Goal: Task Accomplishment & Management: Manage account settings

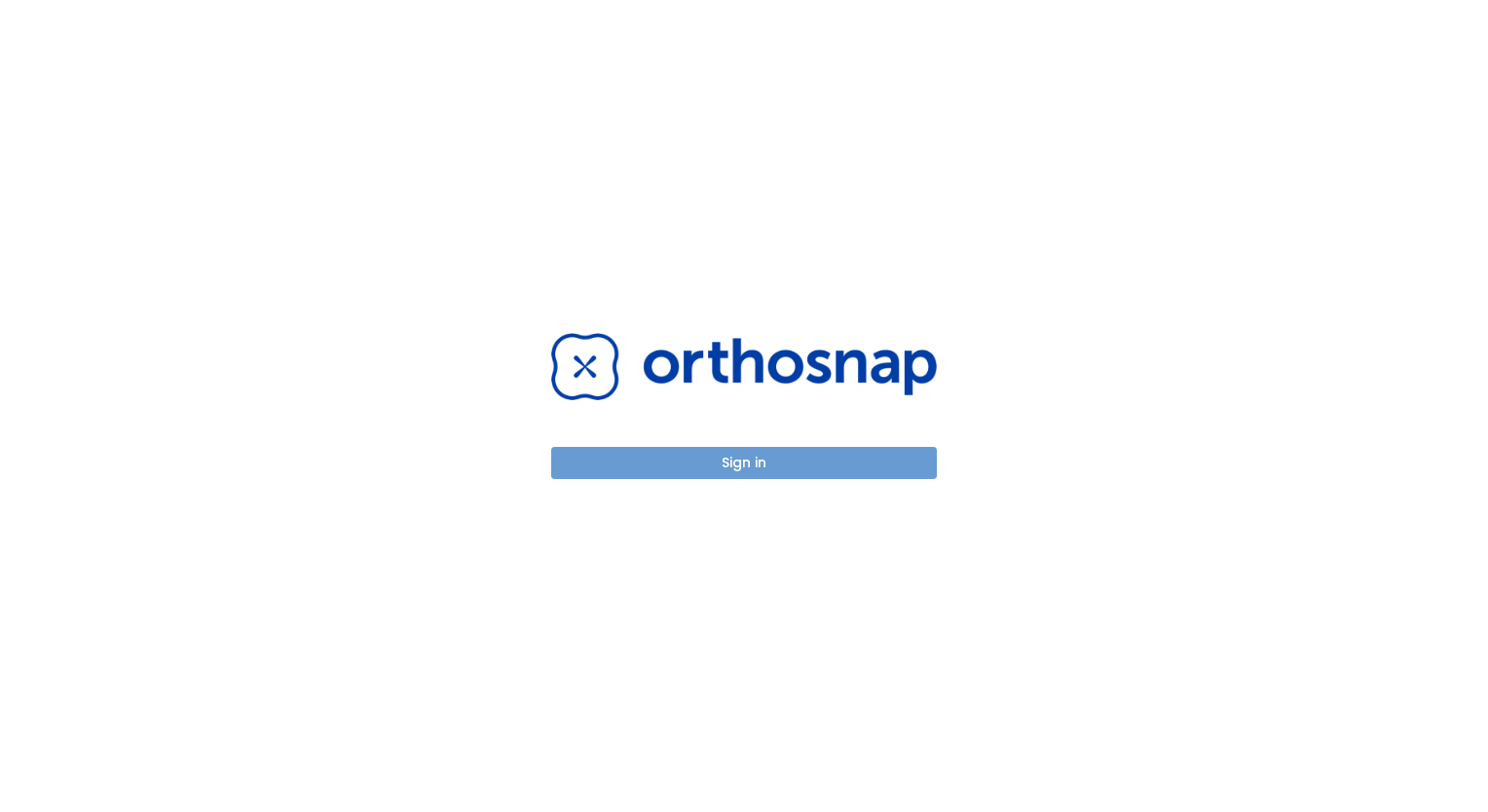
click at [753, 456] on button "Sign in" at bounding box center [744, 463] width 385 height 32
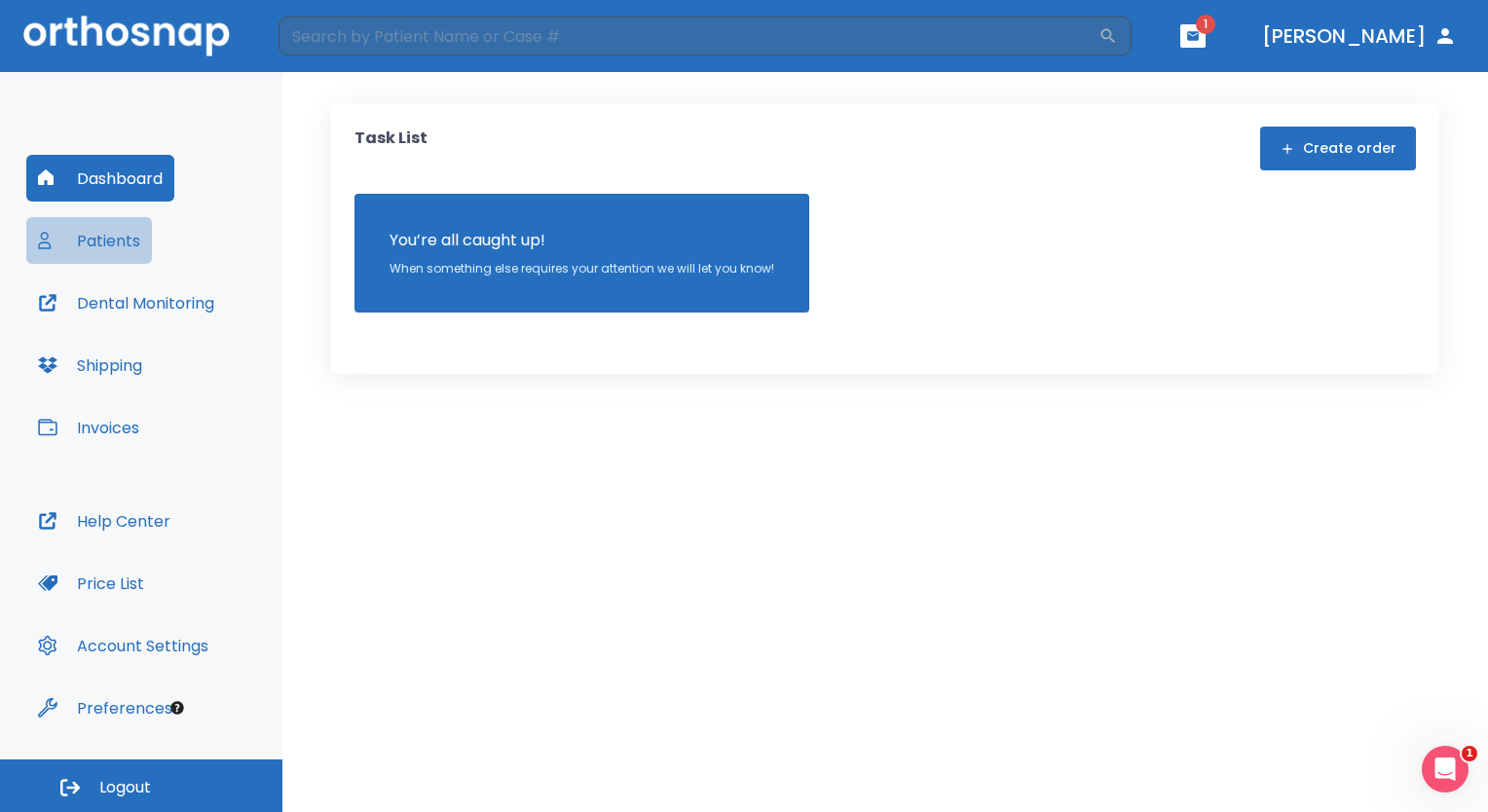
click at [85, 239] on button "Patients" at bounding box center [89, 241] width 125 height 47
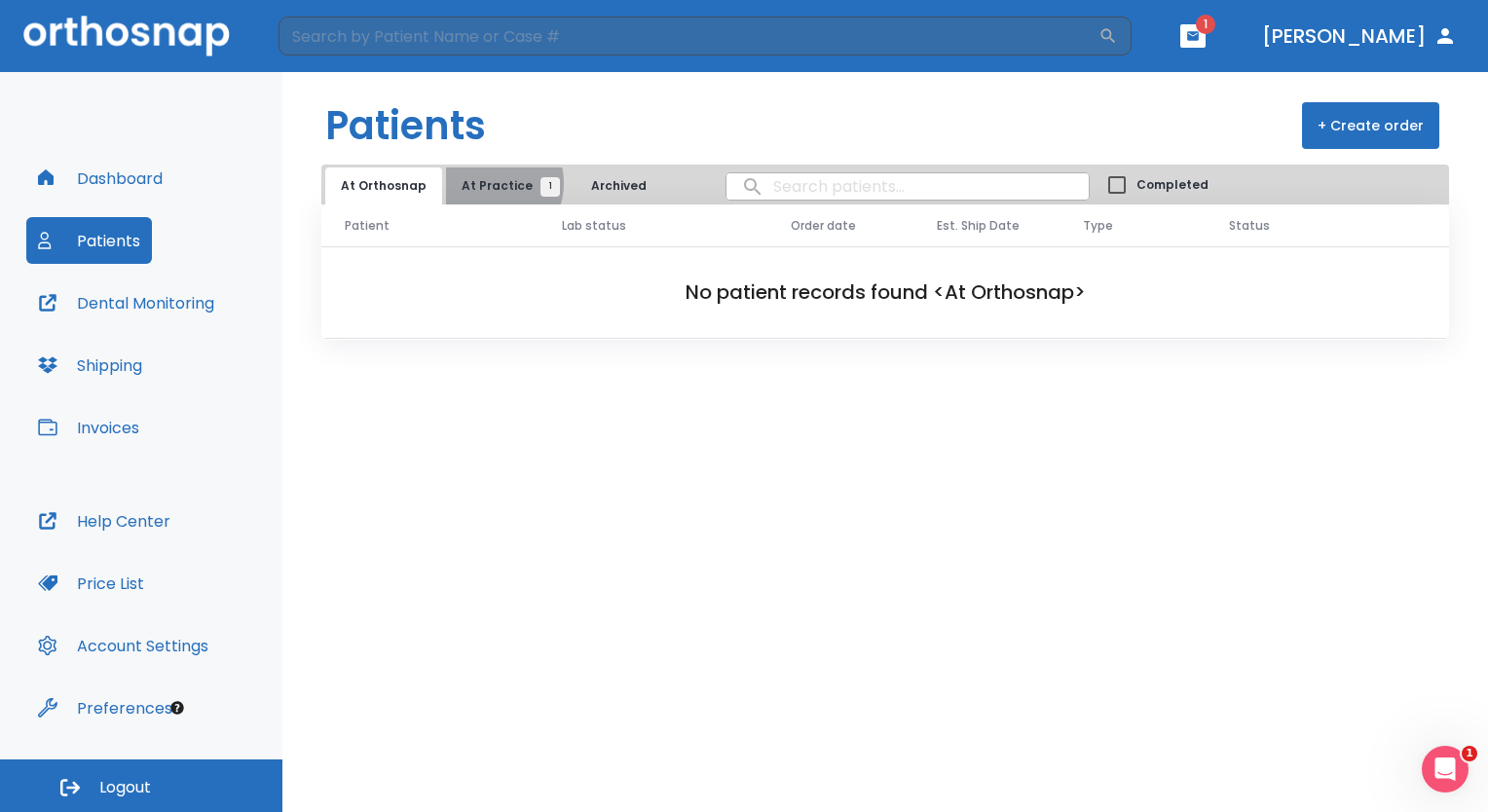
click at [484, 183] on span "At Practice 1" at bounding box center [506, 186] width 89 height 18
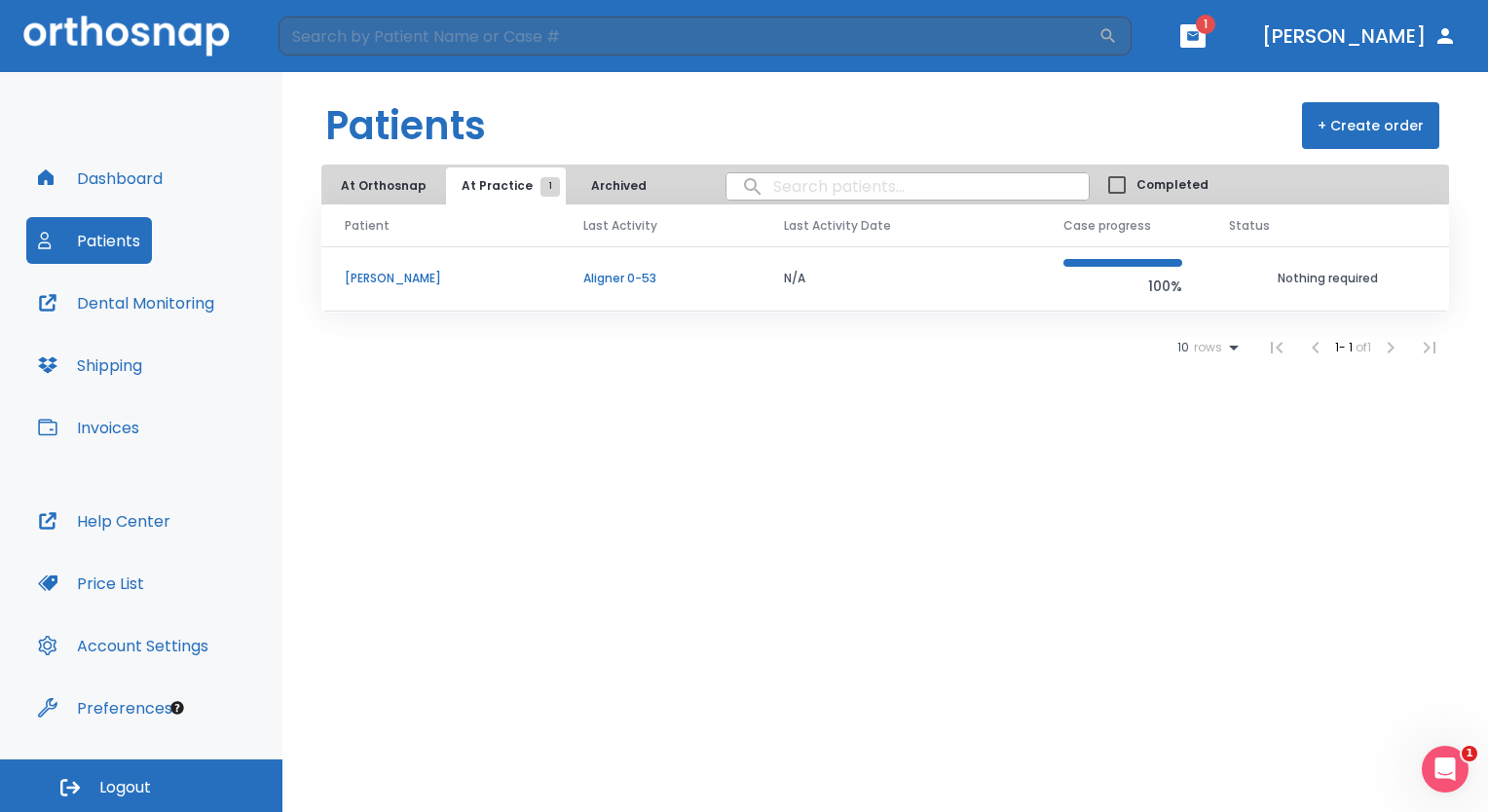
click at [432, 275] on p "William Sage" at bounding box center [440, 279] width 192 height 18
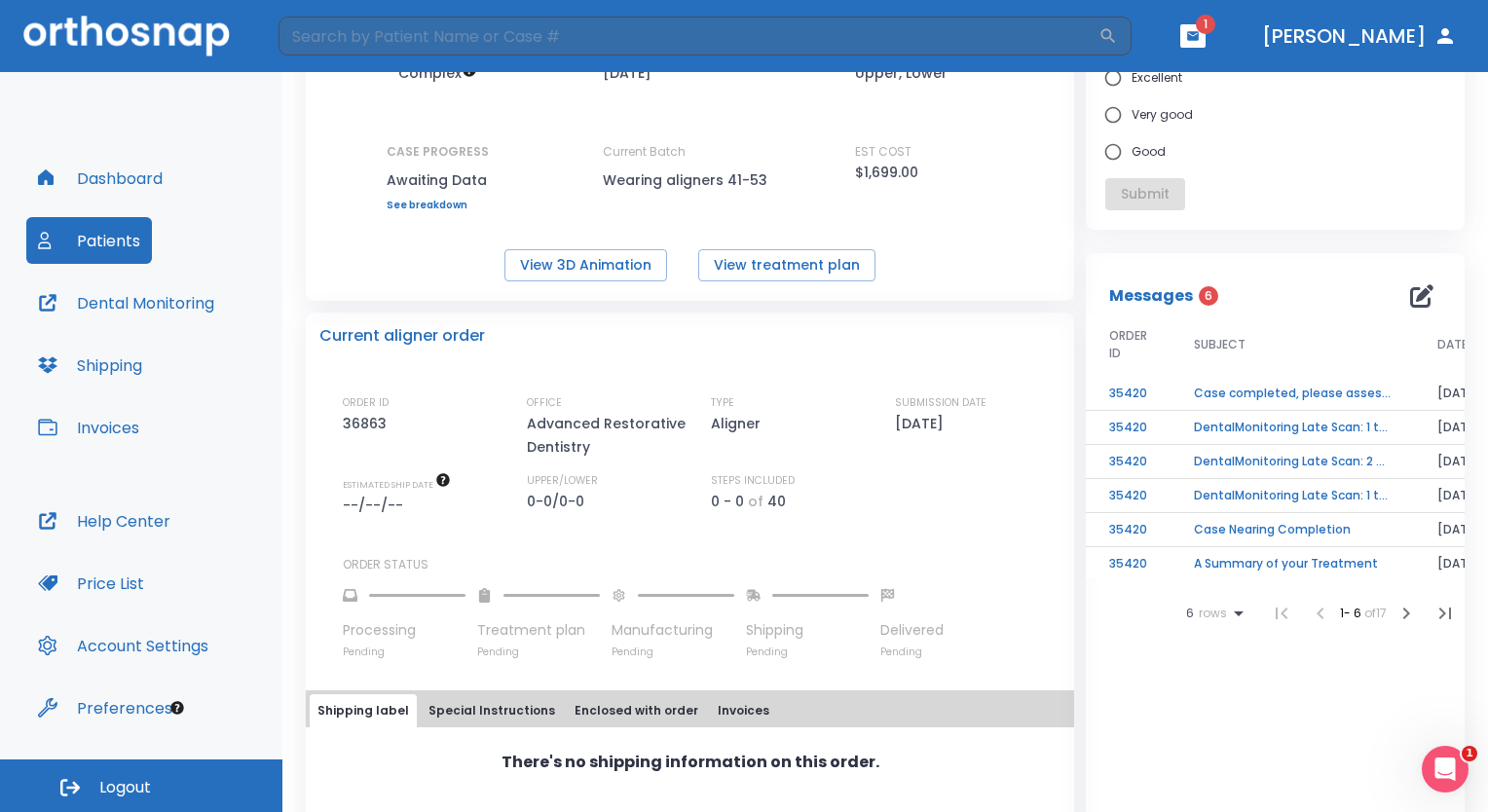
scroll to position [98, 0]
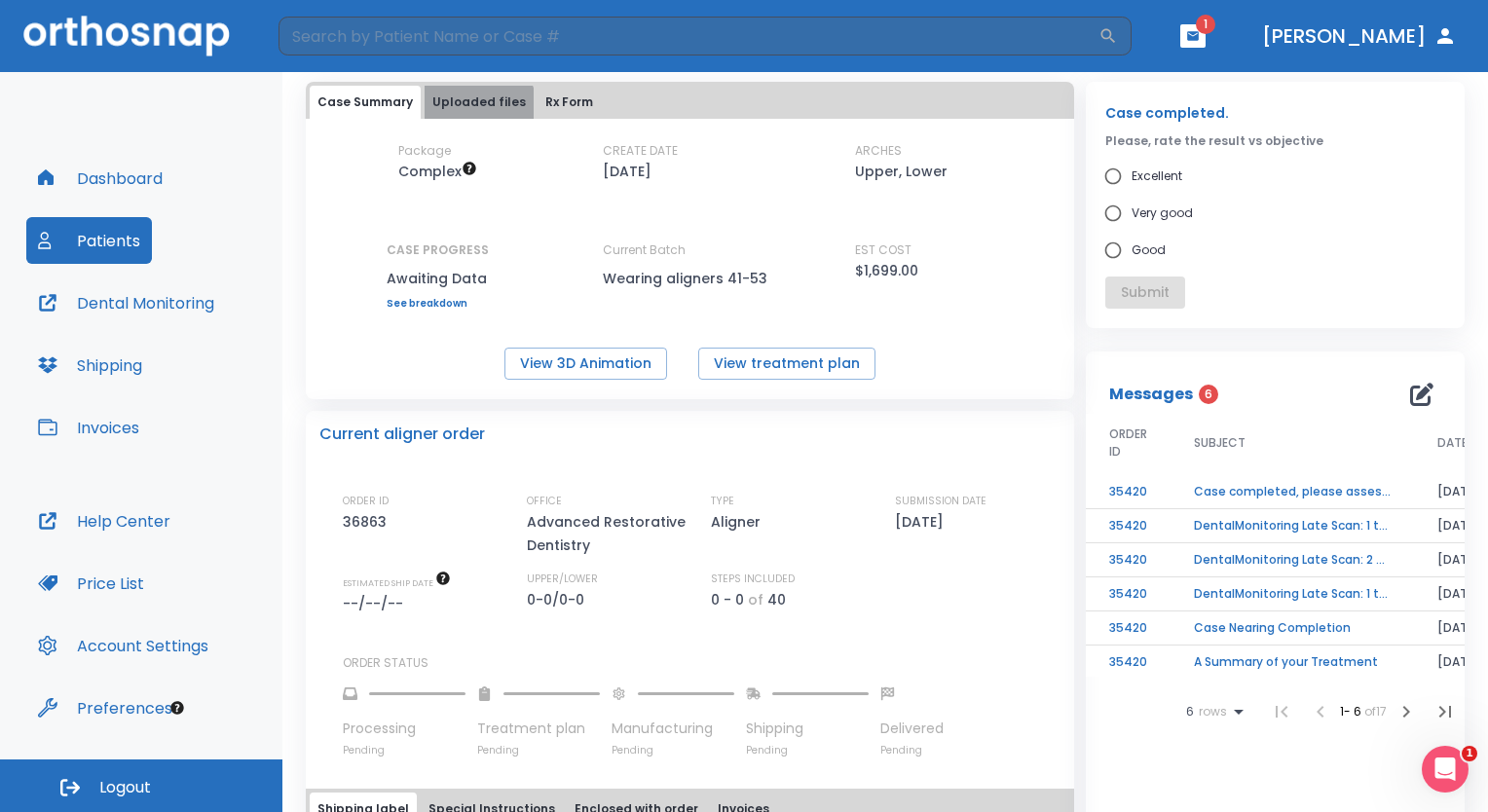
click at [475, 109] on button "Uploaded files" at bounding box center [478, 103] width 109 height 33
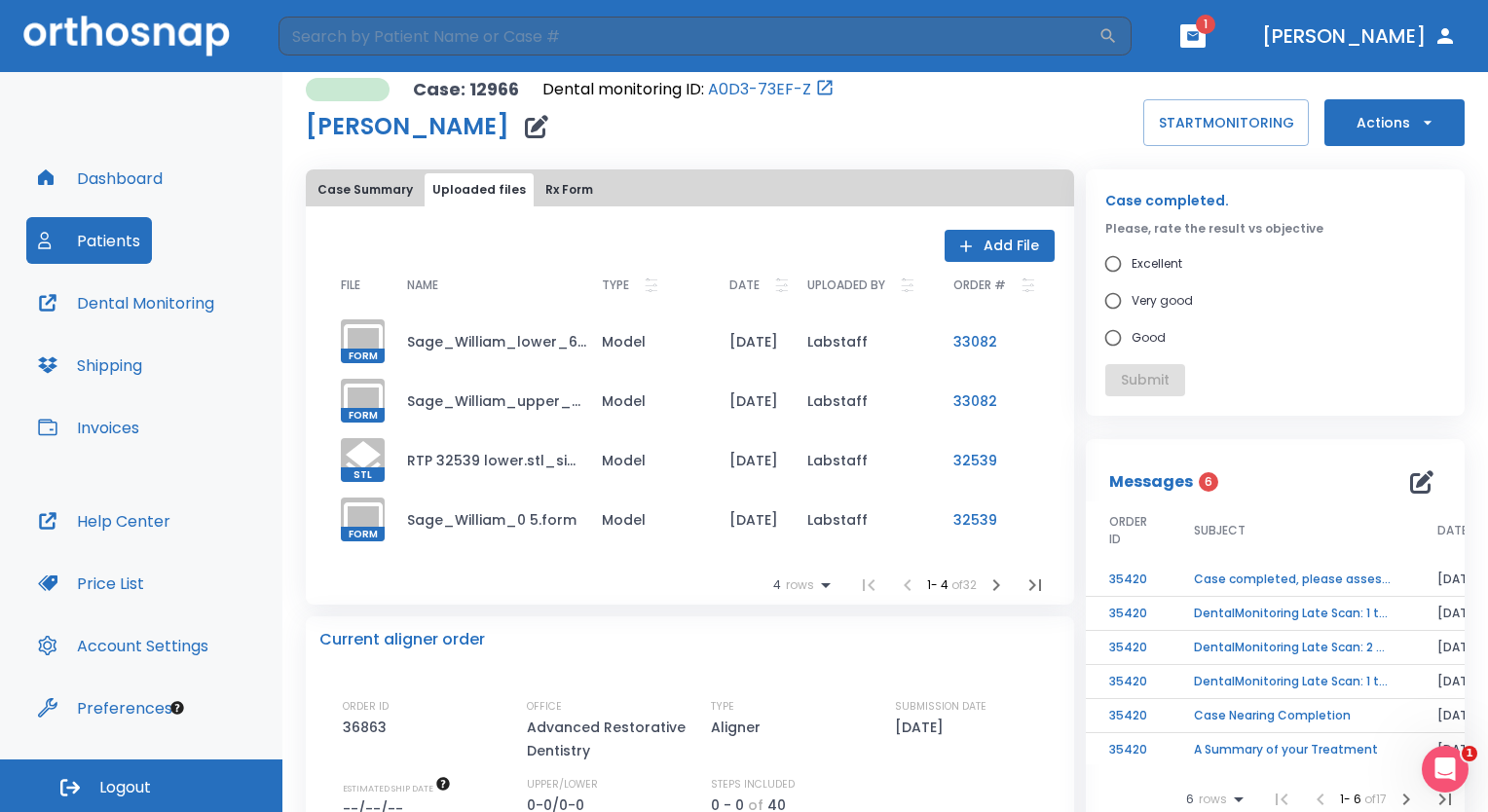
scroll to position [0, 0]
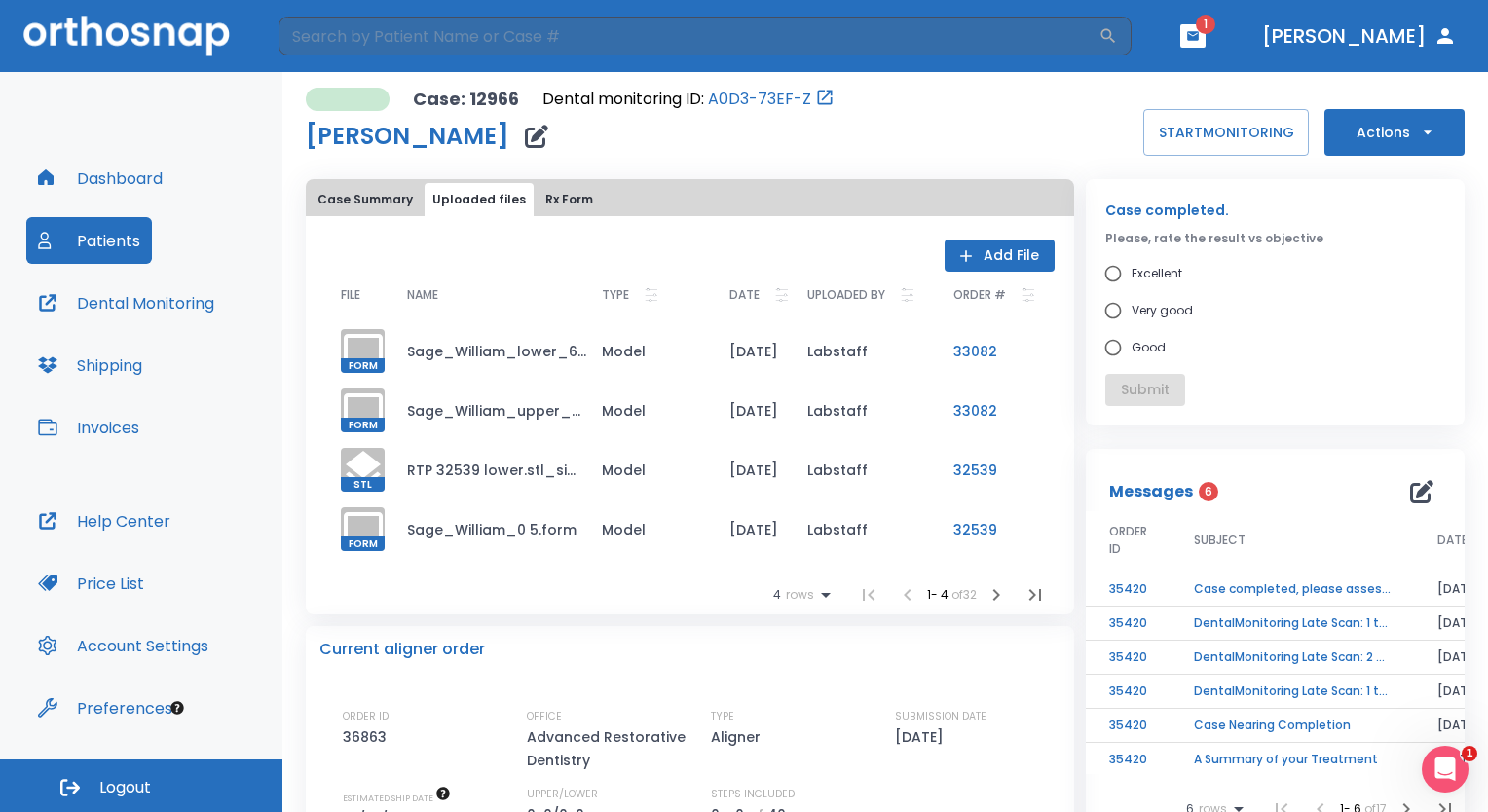
click at [956, 259] on icon "button" at bounding box center [966, 256] width 20 height 20
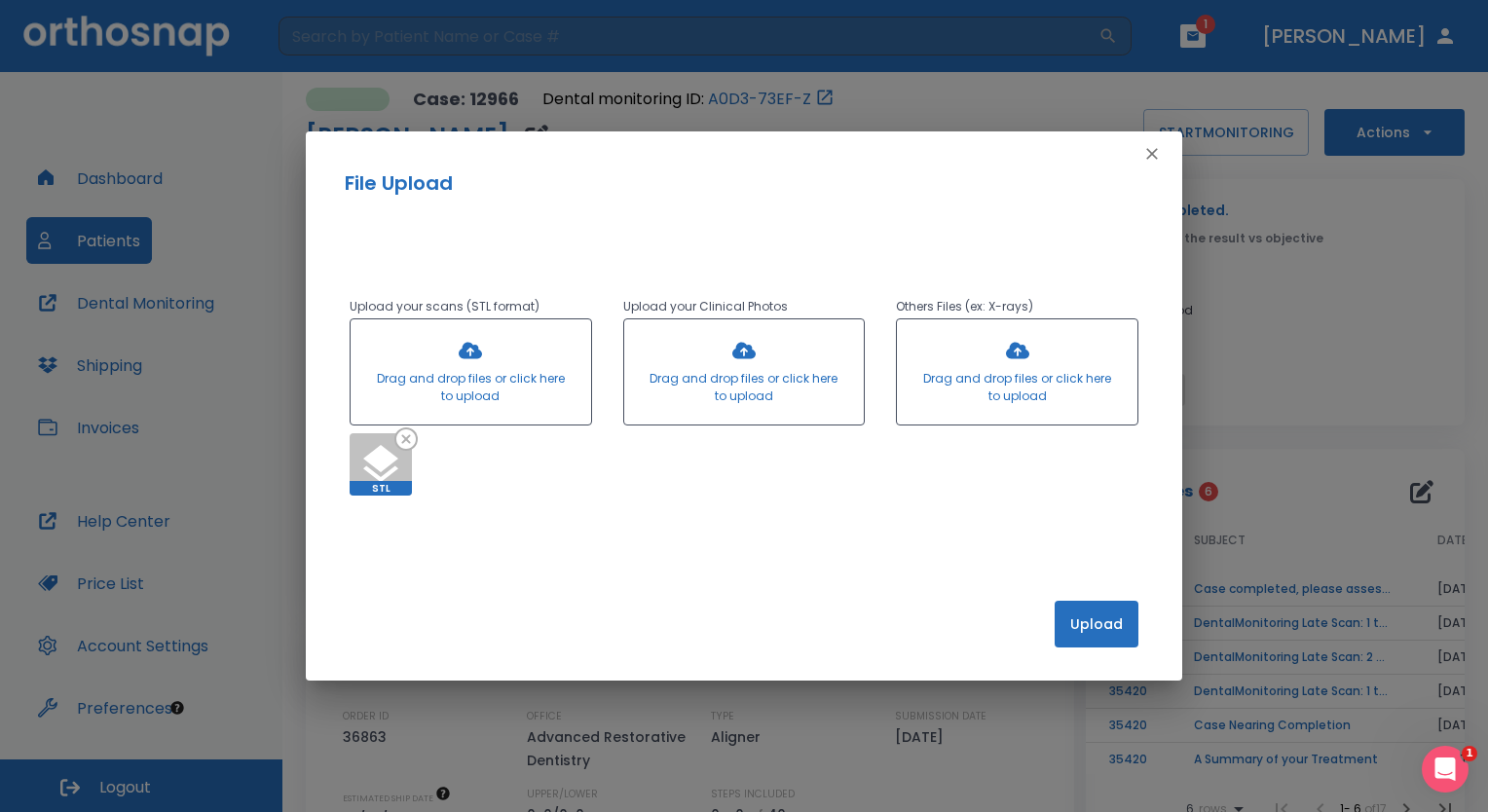
click at [1091, 637] on button "Upload" at bounding box center [1097, 624] width 84 height 47
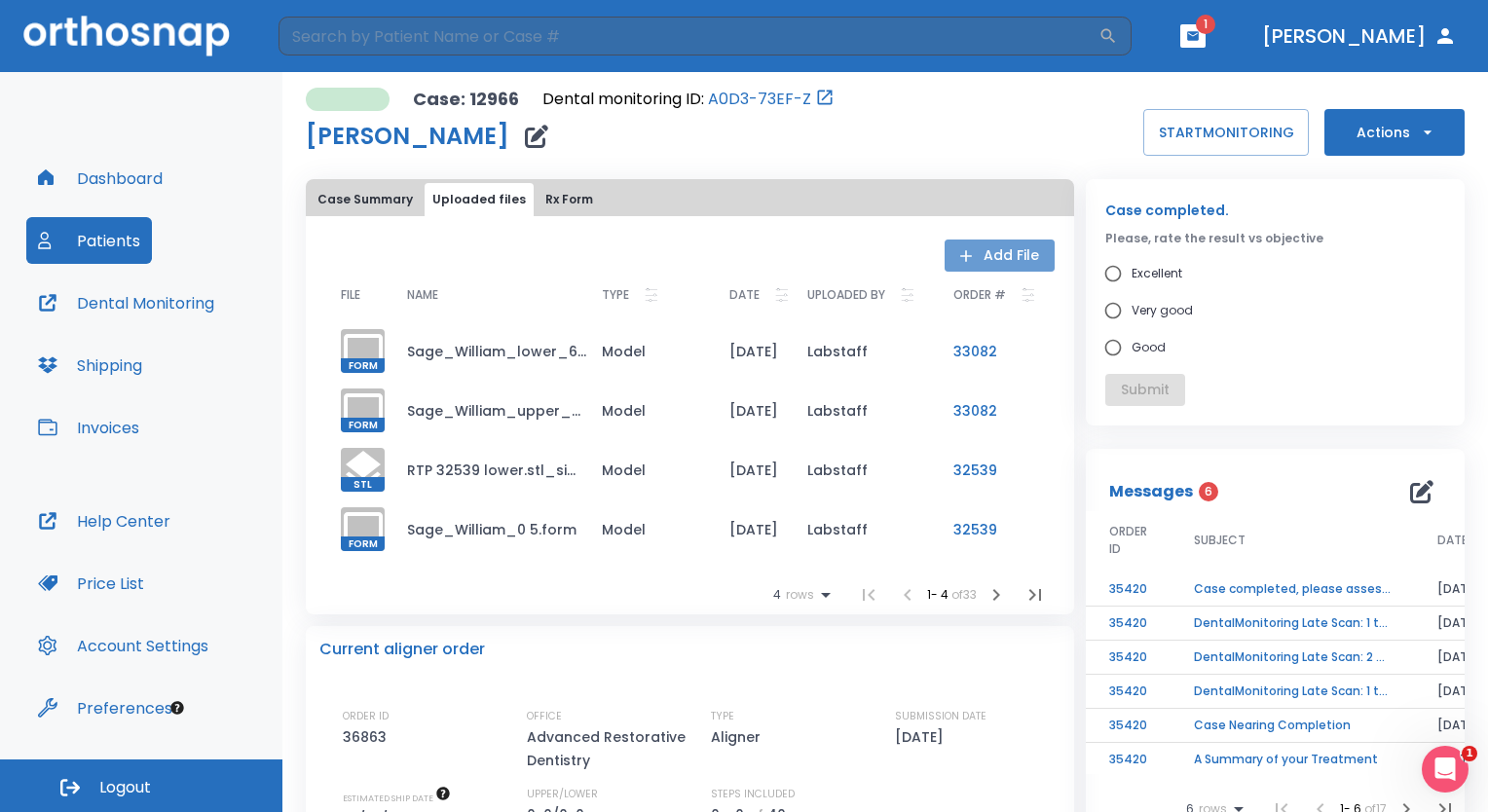
click at [956, 253] on icon "button" at bounding box center [966, 256] width 20 height 20
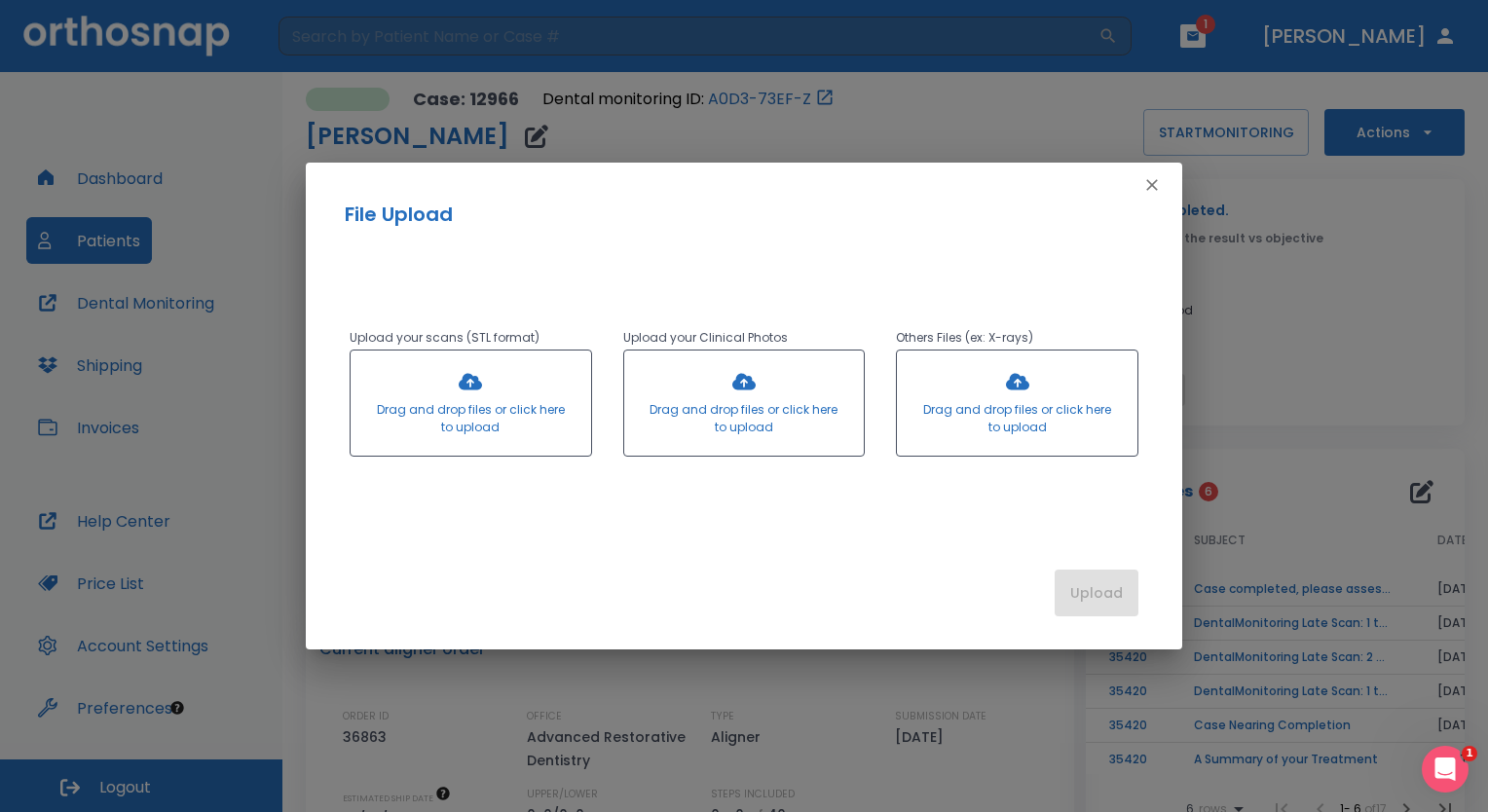
click at [406, 440] on div at bounding box center [471, 402] width 241 height 105
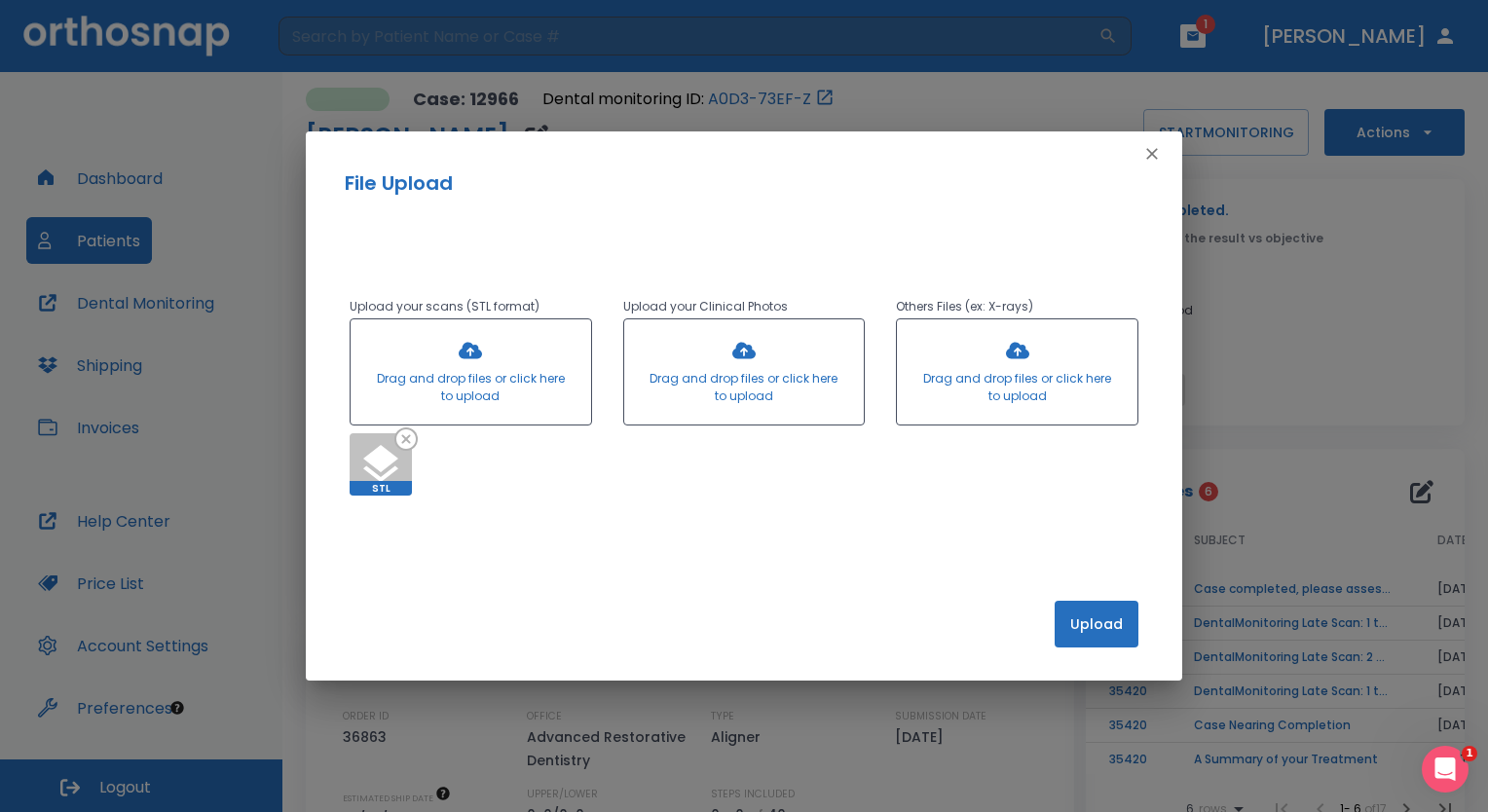
click at [529, 407] on div at bounding box center [471, 371] width 241 height 105
click at [1103, 625] on button "Upload" at bounding box center [1097, 624] width 84 height 47
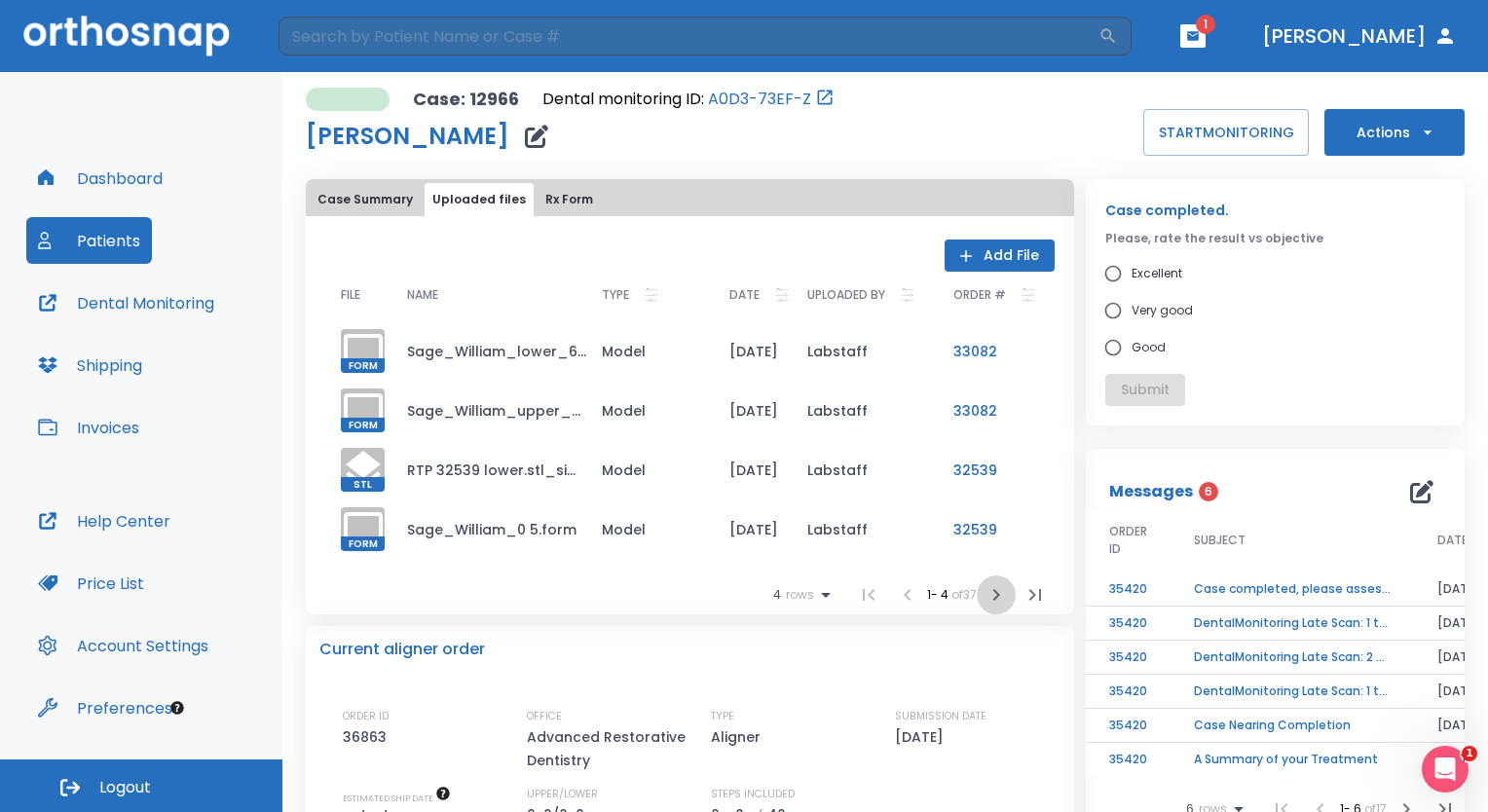
click at [991, 598] on icon "button" at bounding box center [996, 595] width 23 height 23
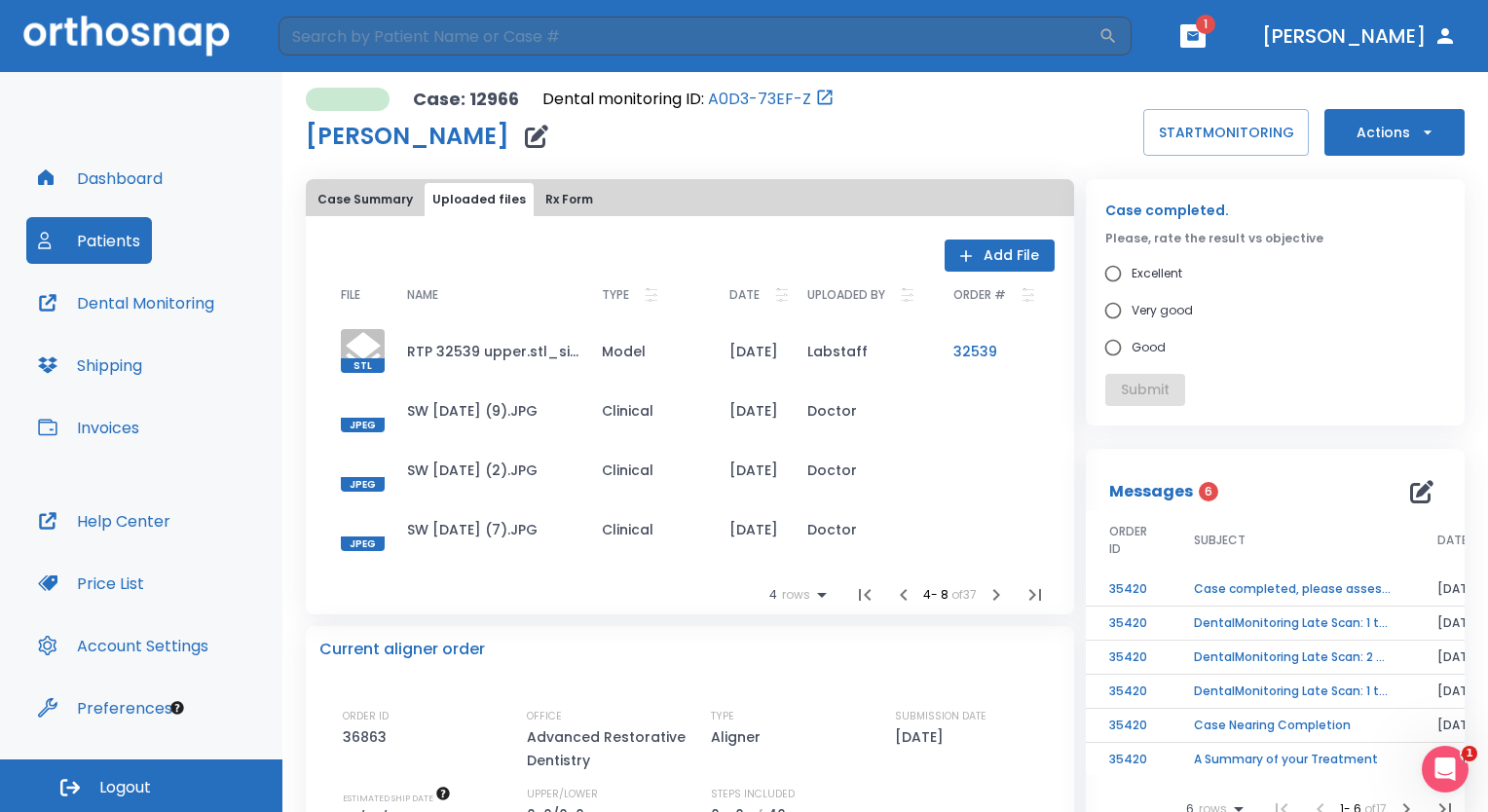
click at [991, 598] on icon "button" at bounding box center [996, 595] width 23 height 23
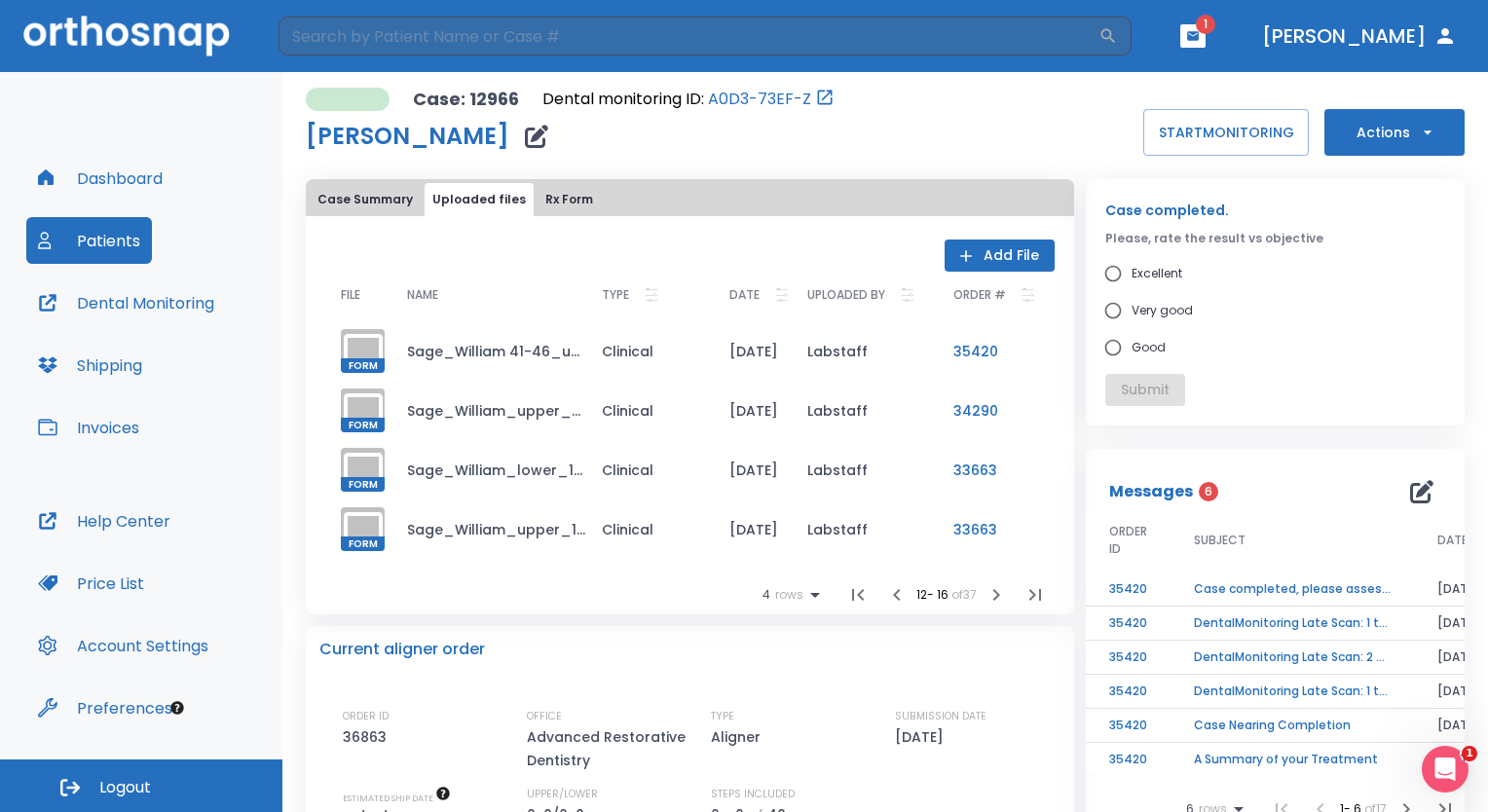
click at [991, 598] on icon "button" at bounding box center [996, 595] width 23 height 23
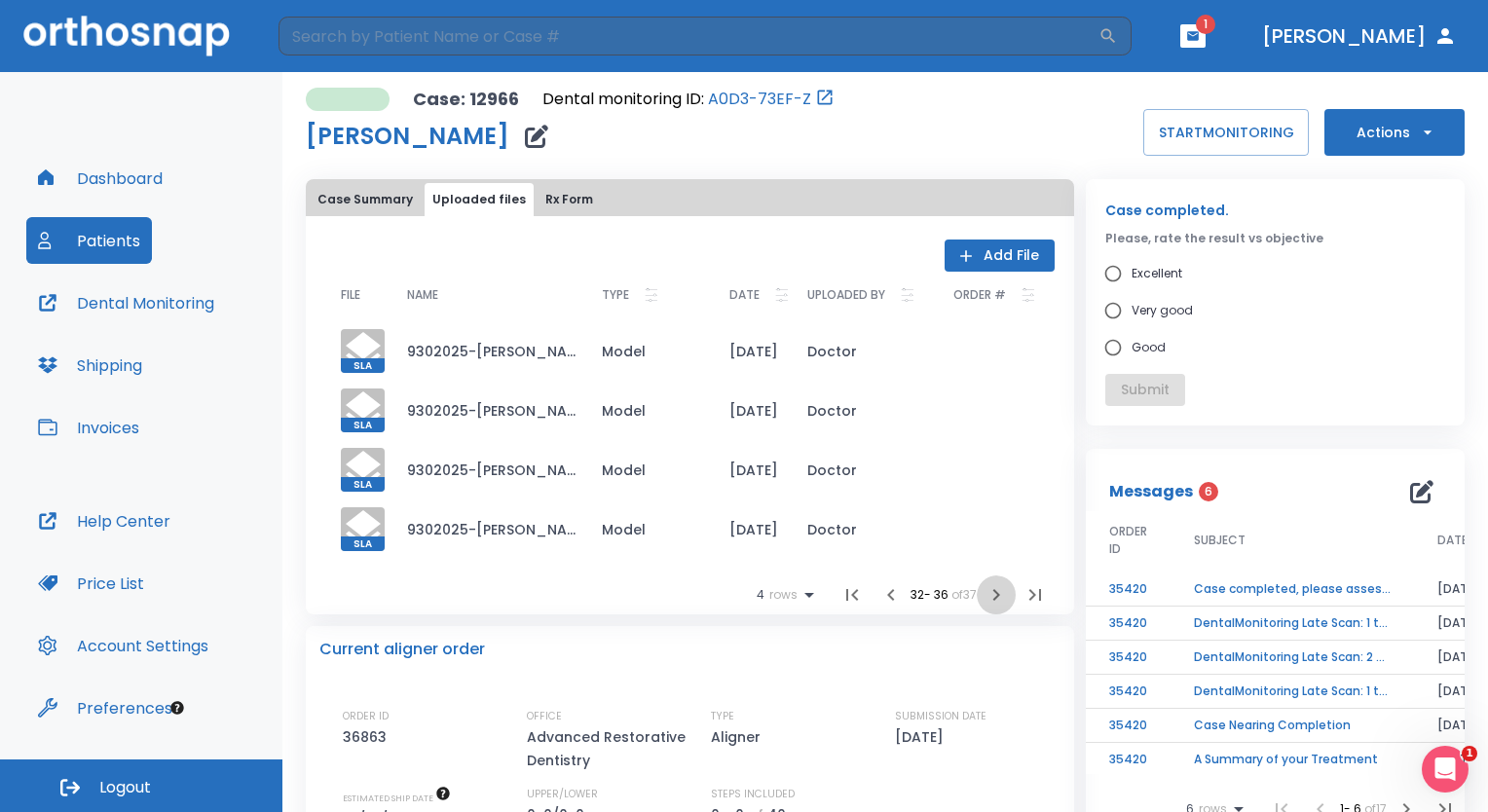
click at [991, 598] on icon "button" at bounding box center [996, 595] width 23 height 23
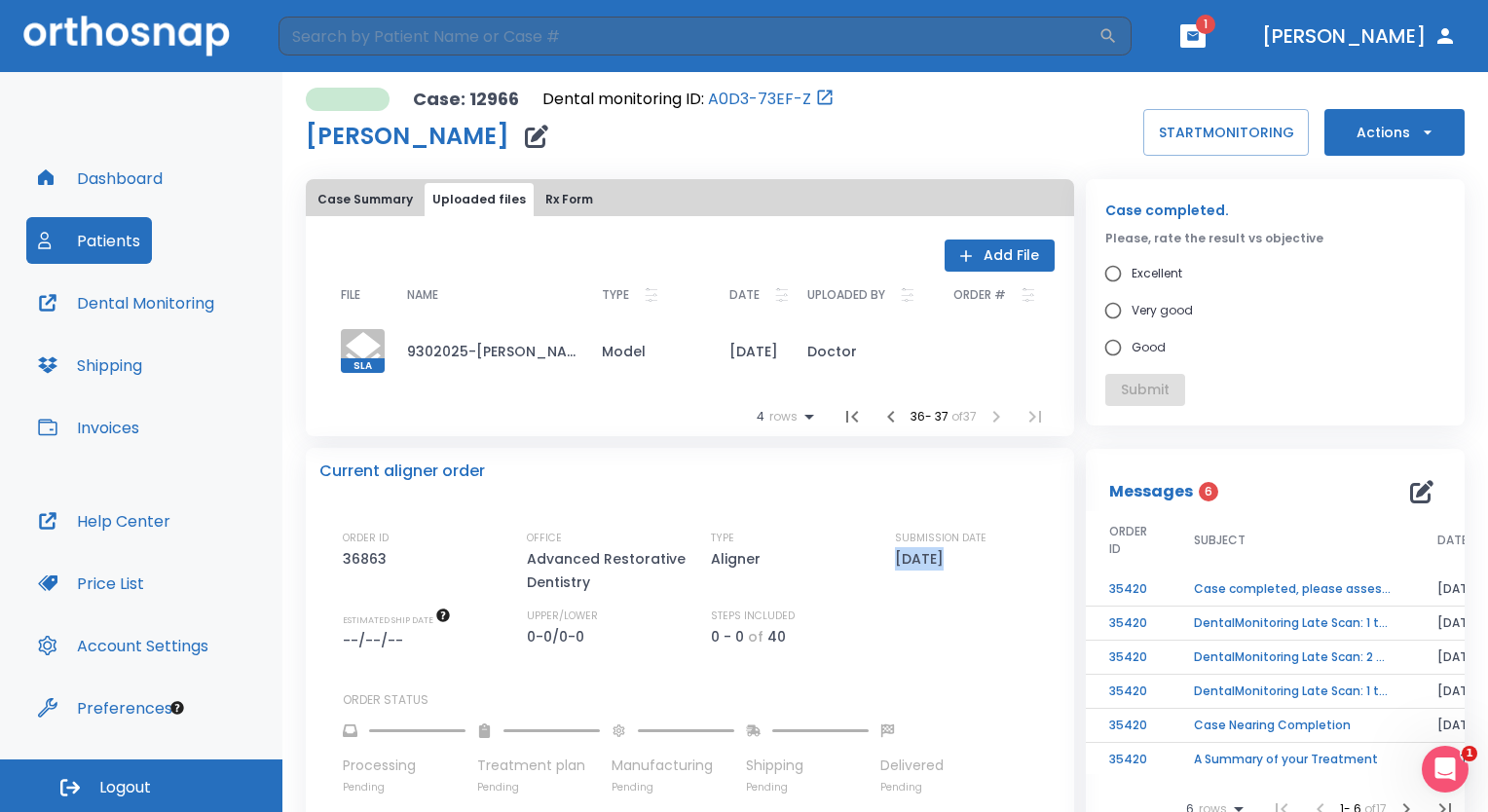
click at [991, 598] on div "ORDER ID 36863 OFFICE Advanced Restorative Dentistry TYPE Aligner SUBMISSION DA…" at bounding box center [700, 590] width 717 height 122
